Goal: Task Accomplishment & Management: Use online tool/utility

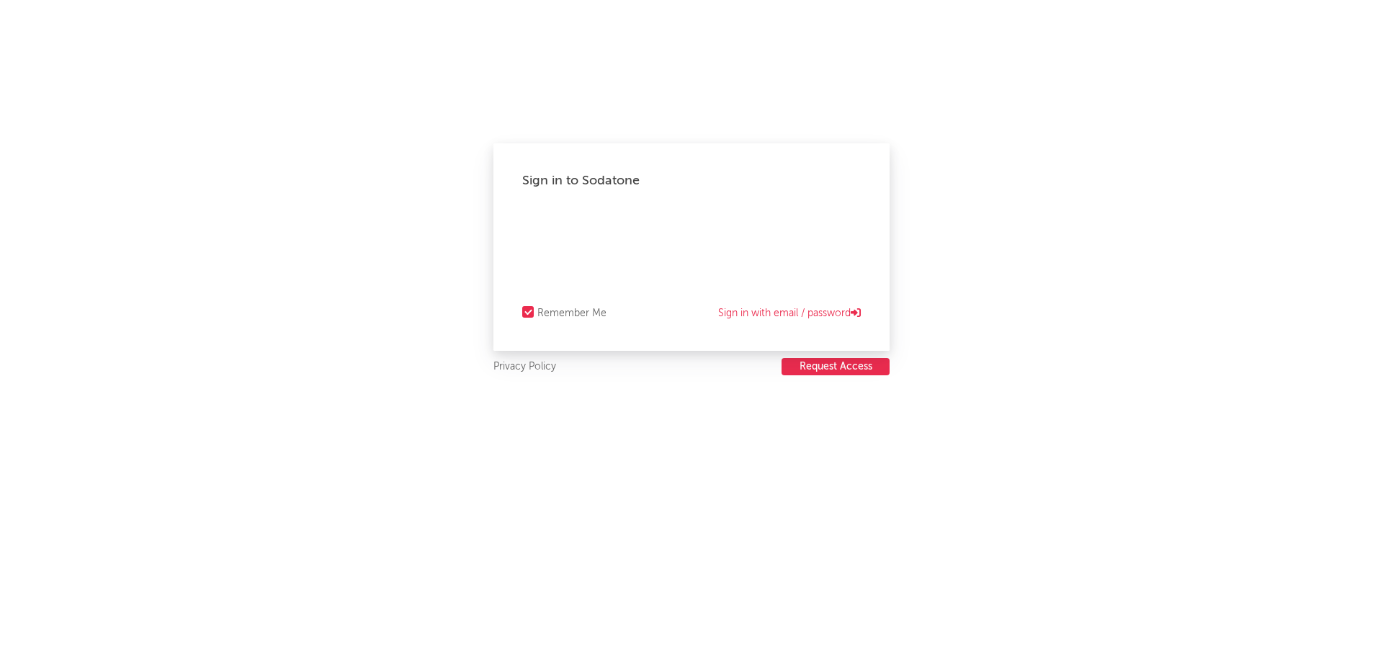
select select "other"
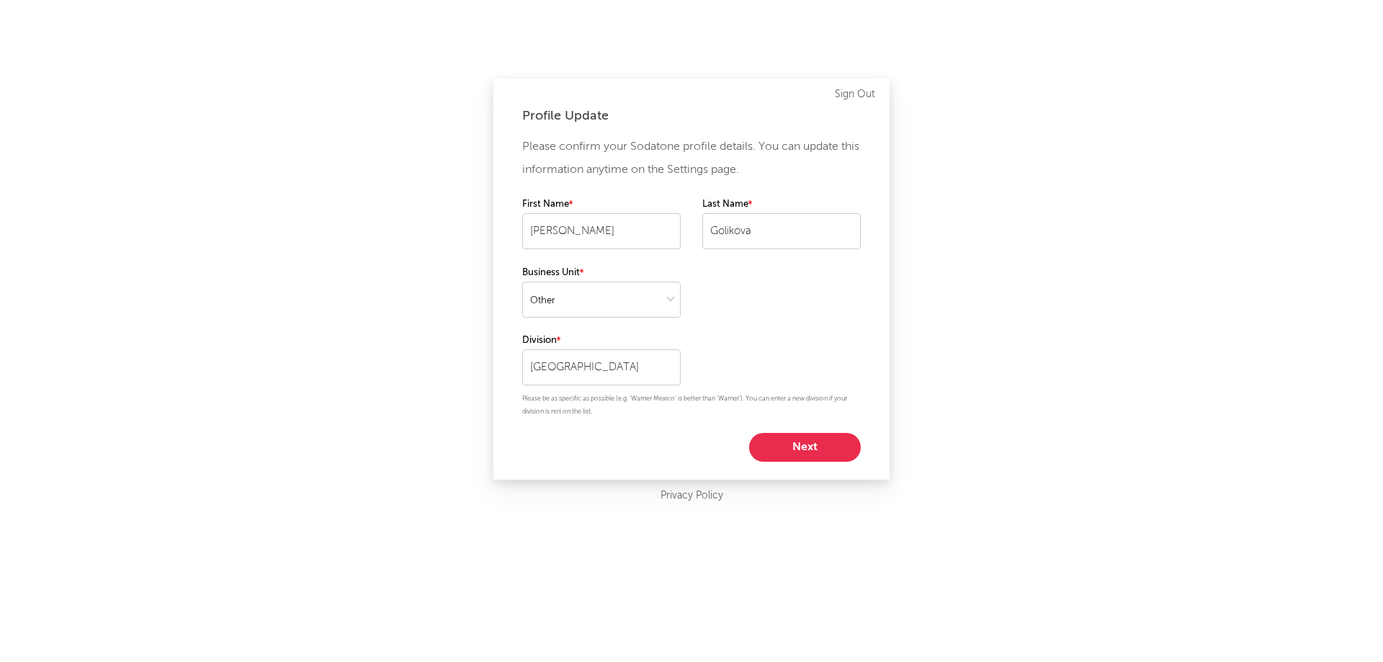
click at [794, 447] on button "Next" at bounding box center [805, 447] width 112 height 29
select select "manager"
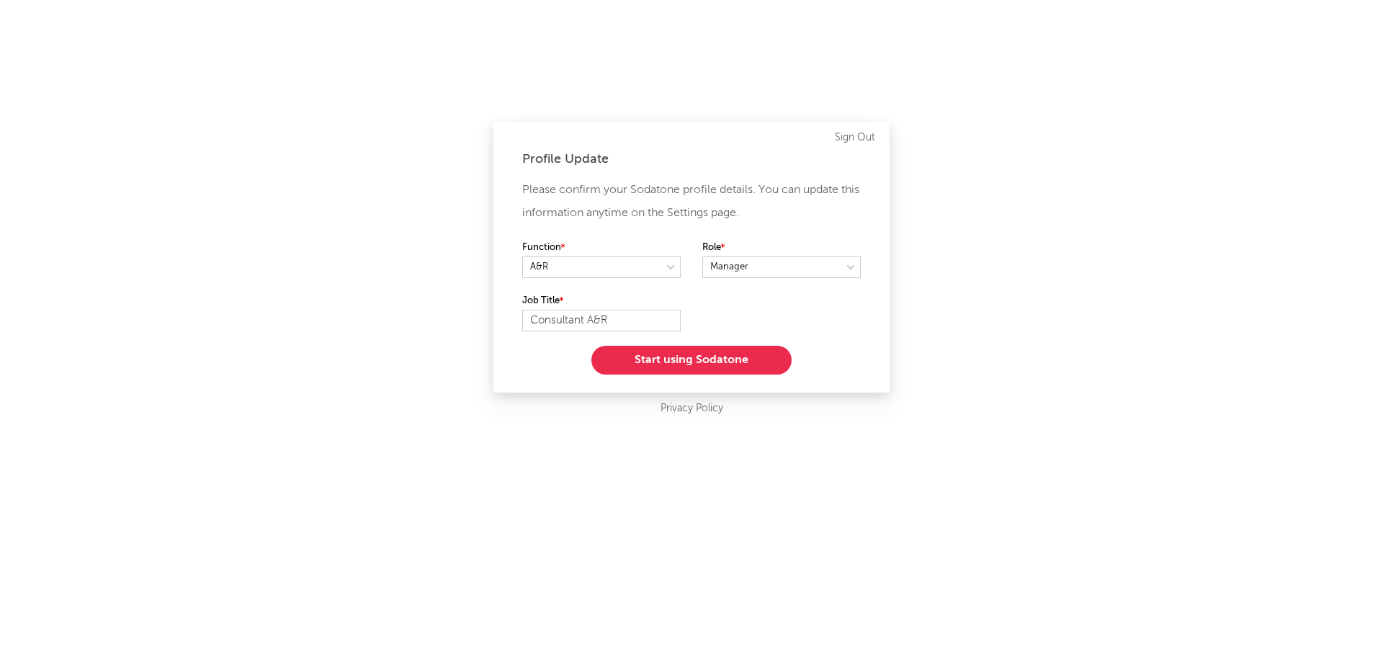
click at [706, 361] on button "Start using Sodatone" at bounding box center [691, 360] width 200 height 29
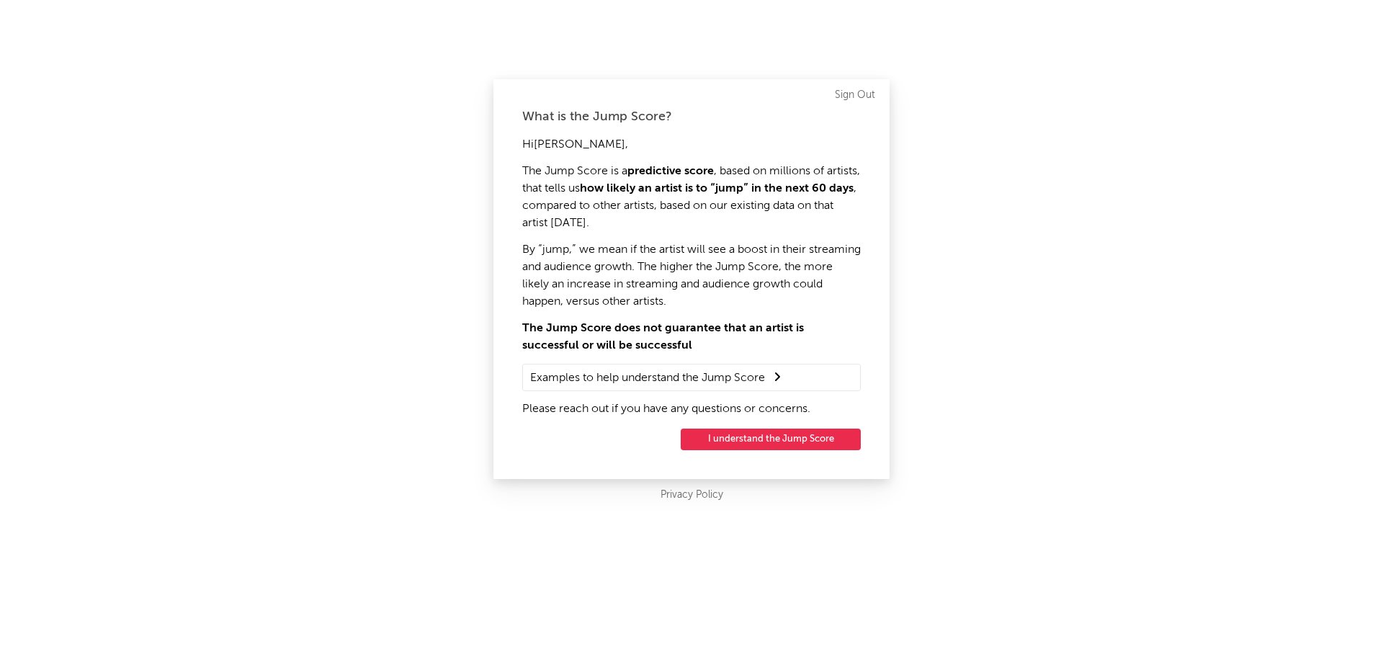
click at [778, 434] on button "I understand the Jump Score" at bounding box center [770, 439] width 180 height 22
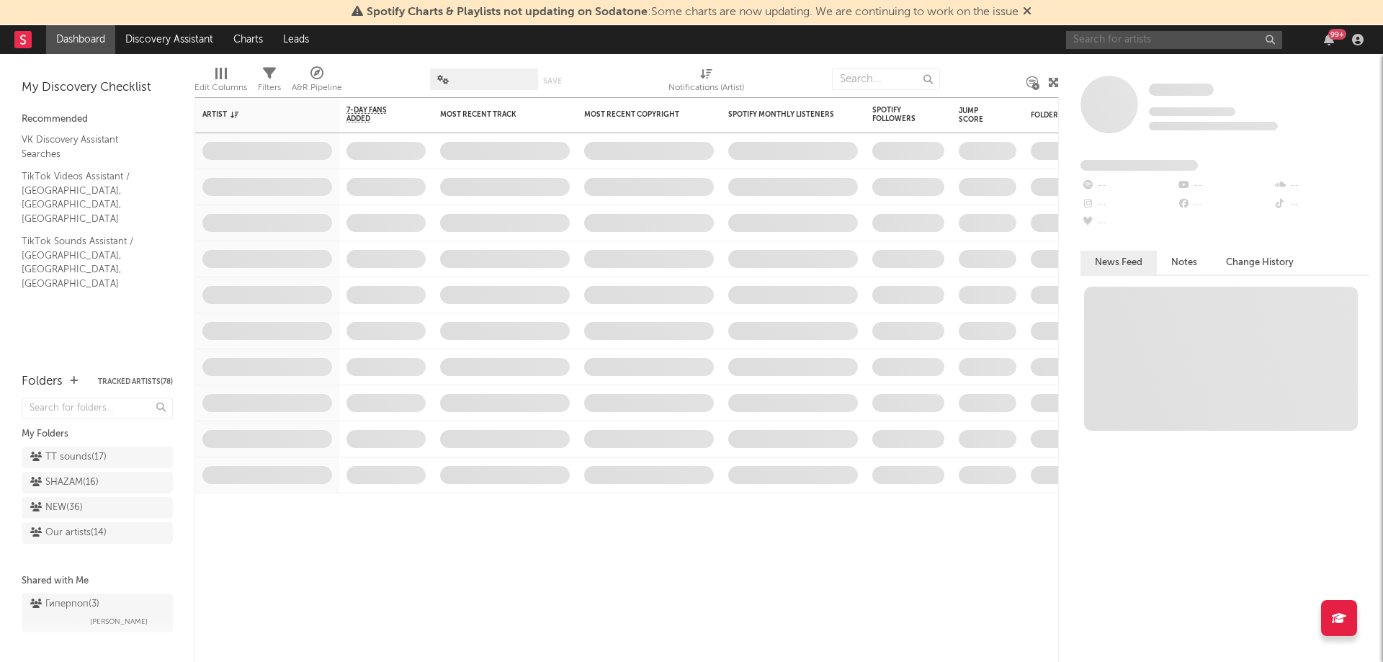
click at [1131, 37] on input "text" at bounding box center [1174, 40] width 216 height 18
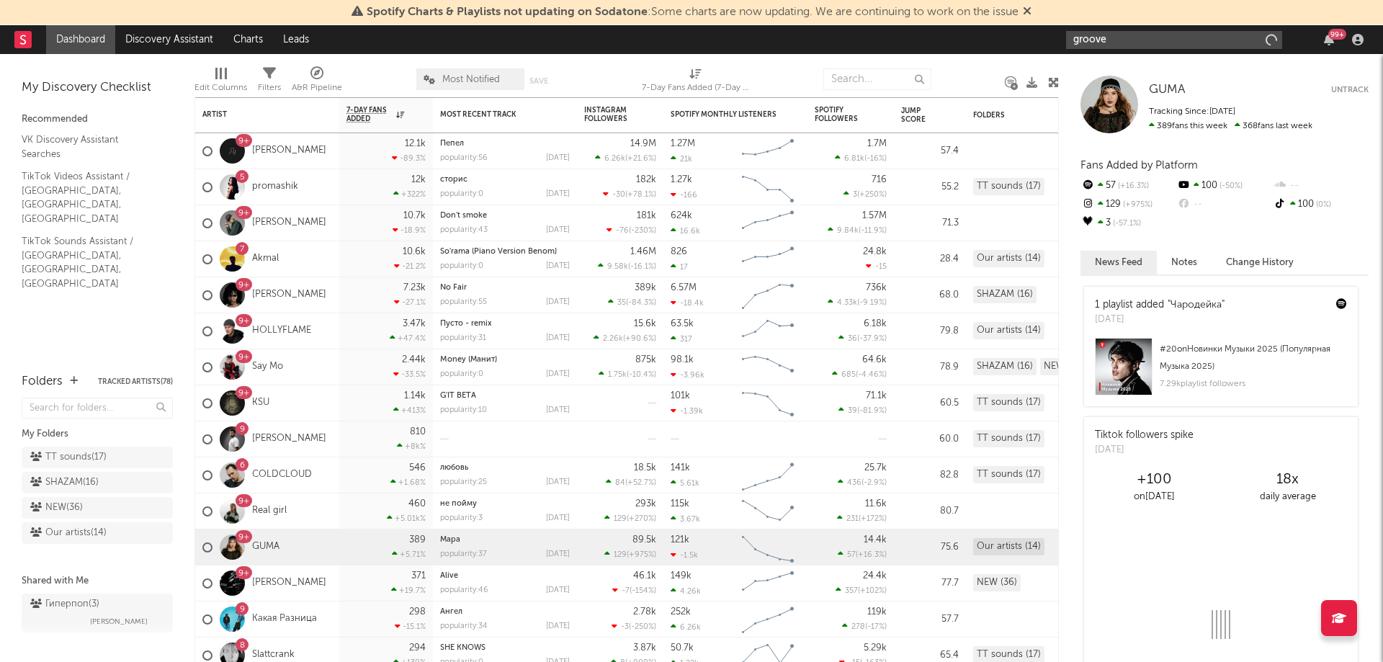
type input "groove"
